Goal: Find specific page/section: Find specific page/section

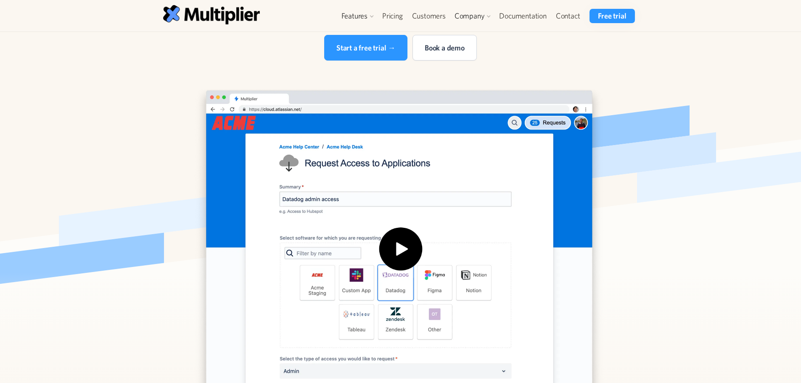
scroll to position [168, 0]
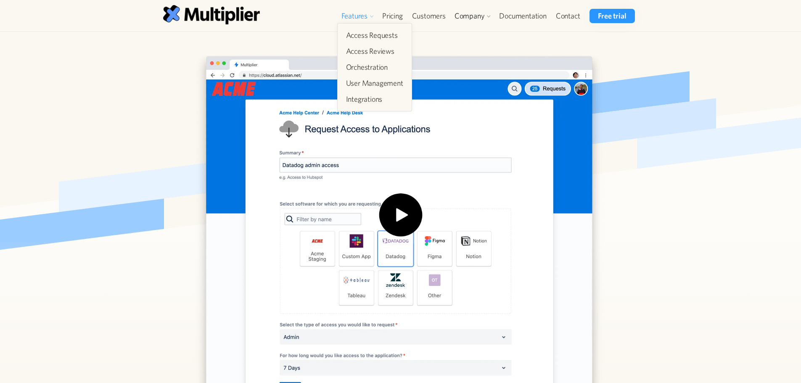
click at [360, 13] on div "Features" at bounding box center [354, 16] width 26 height 10
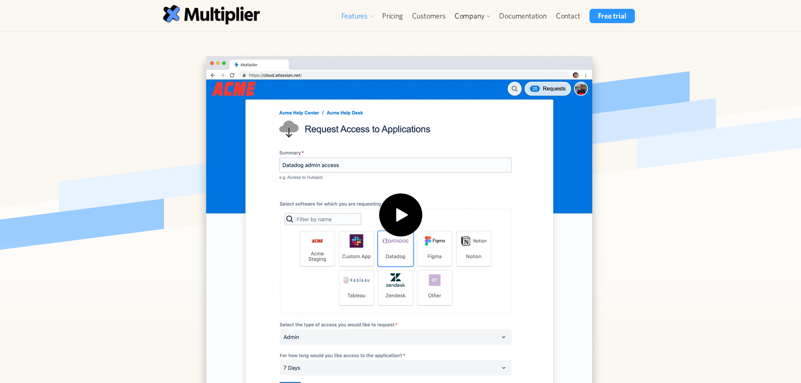
click at [360, 13] on div "Features" at bounding box center [354, 16] width 26 height 10
click at [441, 17] on link "Customers" at bounding box center [428, 16] width 43 height 14
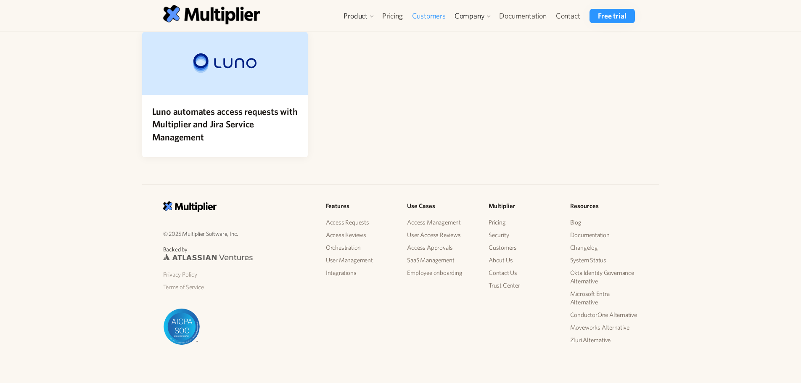
scroll to position [252, 0]
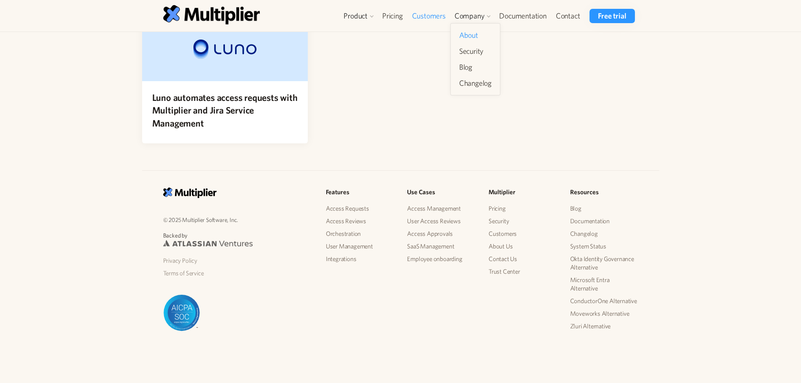
click at [475, 30] on link "About" at bounding box center [475, 35] width 39 height 15
